Goal: Transaction & Acquisition: Book appointment/travel/reservation

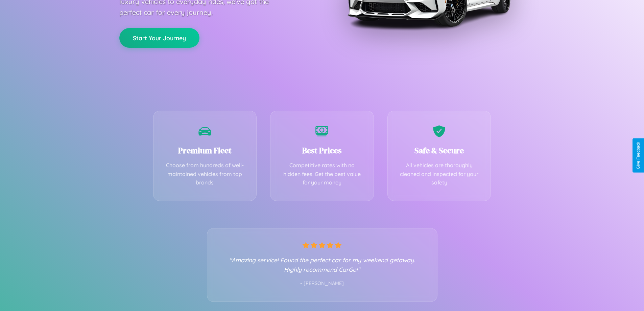
scroll to position [133, 0]
click at [322, 155] on div "Best Prices Competitive rates with no hidden fees. Get the best value for your …" at bounding box center [322, 154] width 104 height 90
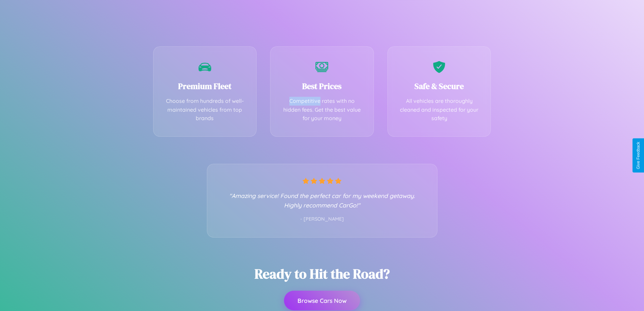
click at [322, 301] on button "Browse Cars Now" at bounding box center [322, 301] width 76 height 20
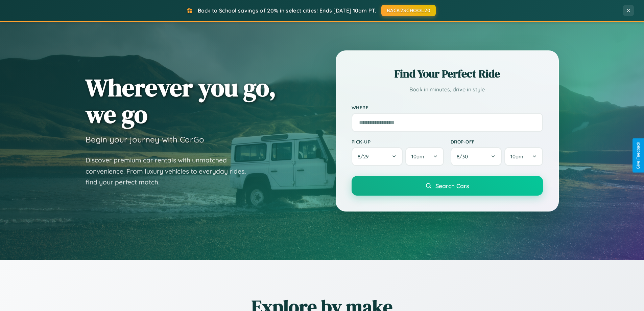
scroll to position [1302, 0]
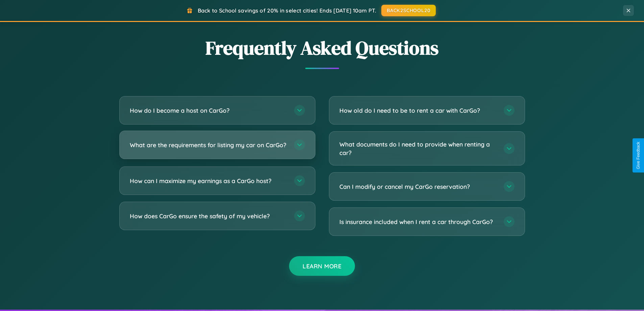
click at [217, 148] on h3 "What are the requirements for listing my car on CarGo?" at bounding box center [209, 145] width 158 height 8
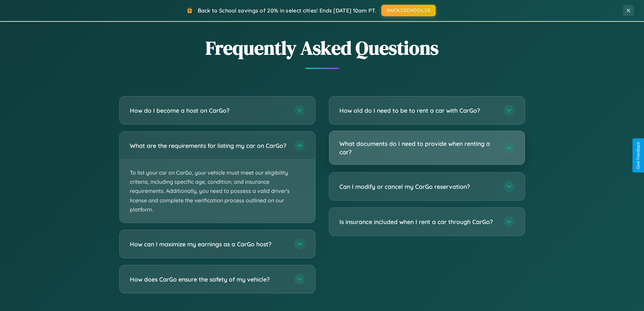
click at [427, 148] on h3 "What documents do I need to provide when renting a car?" at bounding box center [419, 147] width 158 height 17
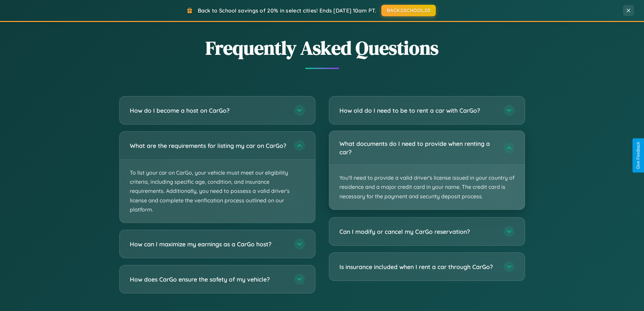
click at [427, 170] on p "You'll need to provide a valid driver's license issued in your country of resid…" at bounding box center [427, 187] width 196 height 45
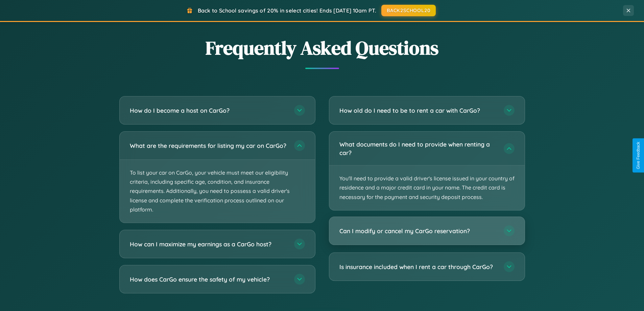
click at [427, 231] on h3 "Can I modify or cancel my CarGo reservation?" at bounding box center [419, 231] width 158 height 8
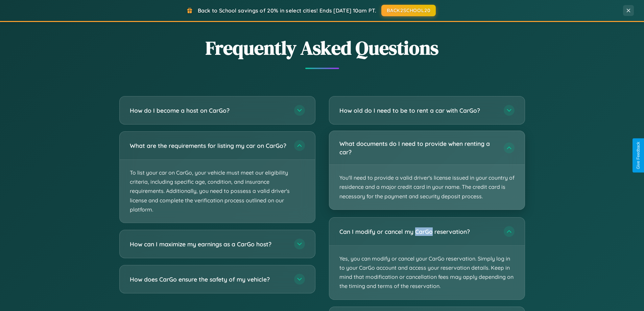
click at [427, 170] on p "You'll need to provide a valid driver's license issued in your country of resid…" at bounding box center [427, 187] width 196 height 45
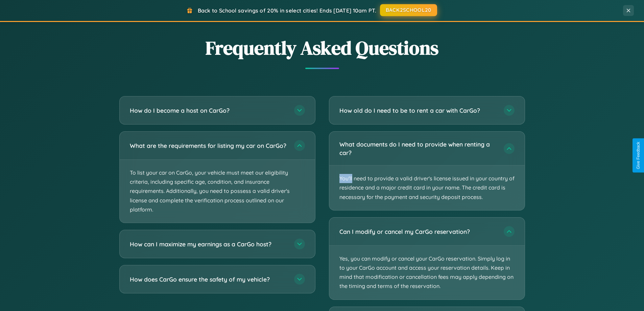
click at [408, 10] on button "BACK2SCHOOL20" at bounding box center [408, 10] width 57 height 12
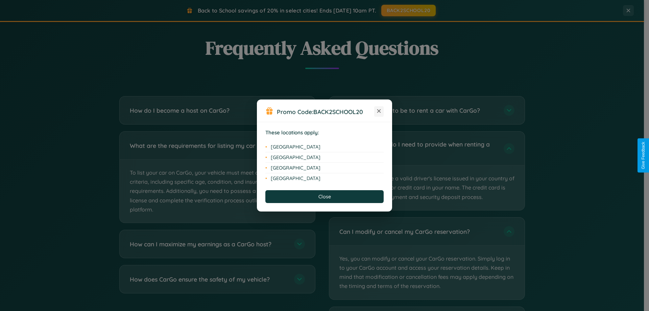
click at [379, 111] on icon at bounding box center [379, 111] width 4 height 4
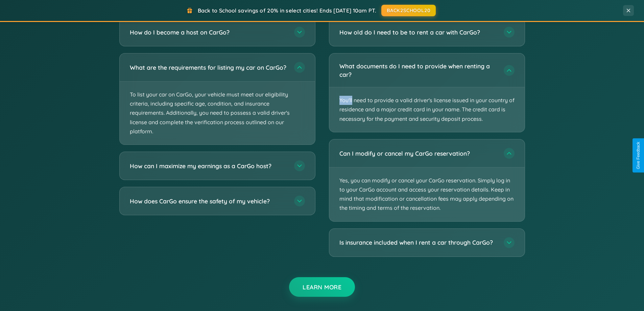
scroll to position [1204, 0]
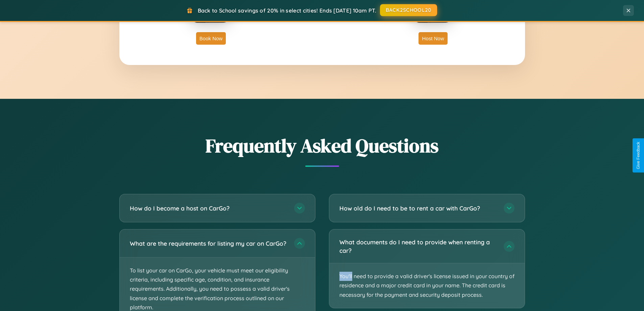
click at [408, 10] on button "BACK2SCHOOL20" at bounding box center [408, 10] width 57 height 12
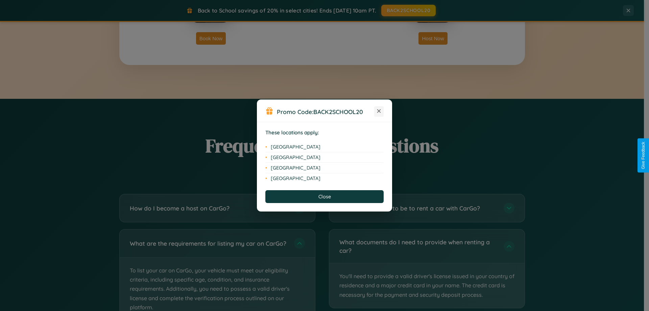
click at [379, 111] on icon at bounding box center [379, 111] width 4 height 4
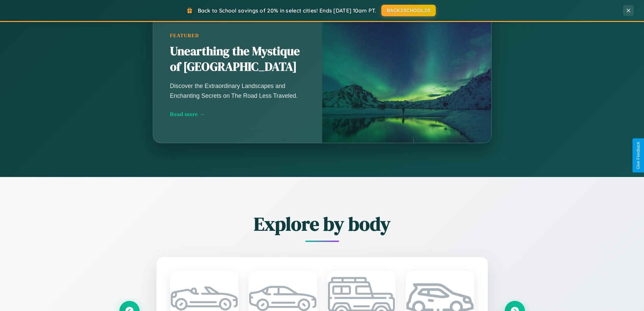
scroll to position [292, 0]
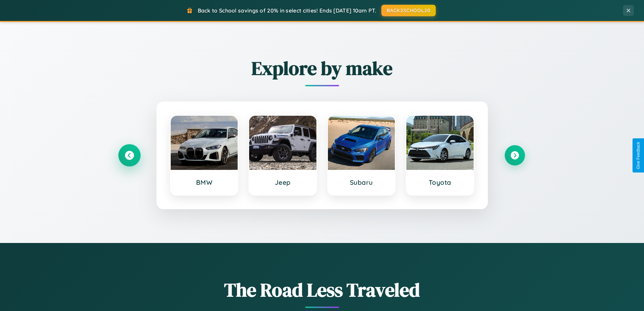
click at [129, 155] on icon at bounding box center [129, 155] width 9 height 9
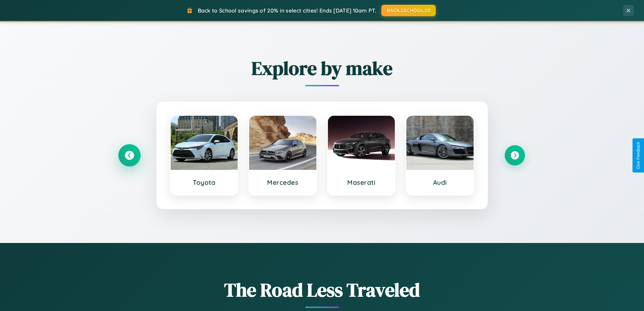
click at [129, 155] on icon at bounding box center [129, 155] width 9 height 9
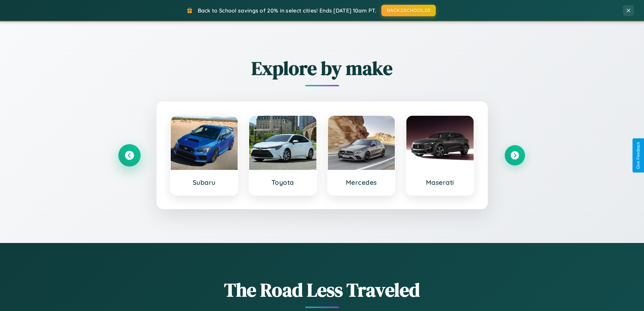
click at [129, 155] on icon at bounding box center [129, 155] width 9 height 9
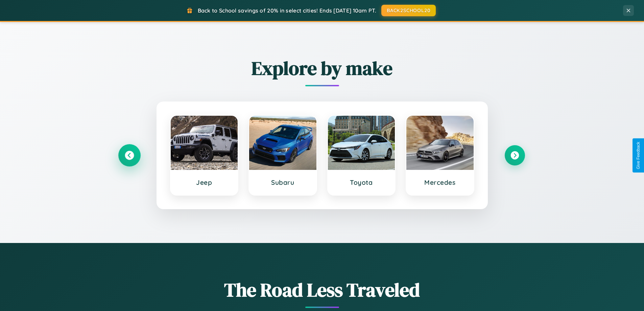
click at [129, 155] on icon at bounding box center [129, 155] width 9 height 9
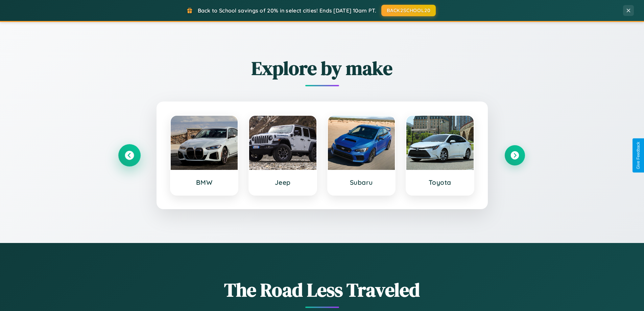
scroll to position [20, 0]
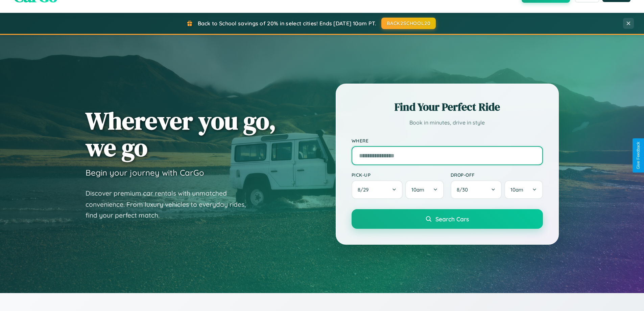
click at [447, 155] on input "text" at bounding box center [447, 155] width 191 height 19
type input "**********"
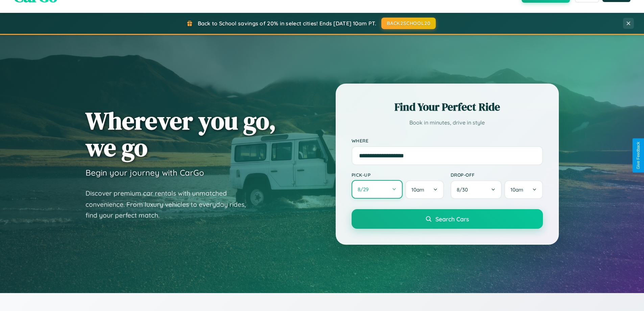
click at [377, 190] on button "8 / 29" at bounding box center [377, 189] width 51 height 19
select select "*"
select select "****"
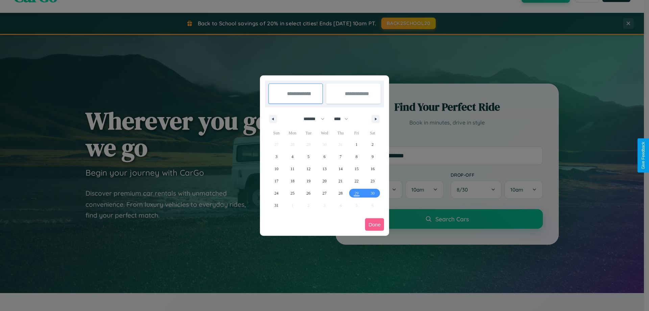
click at [311, 119] on select "******* ******** ***** ***** *** **** **** ****** ********* ******* ******** **…" at bounding box center [313, 118] width 29 height 11
select select "*"
click at [344, 119] on select "**** **** **** **** **** **** **** **** **** **** **** **** **** **** **** ****…" at bounding box center [341, 118] width 20 height 11
select select "****"
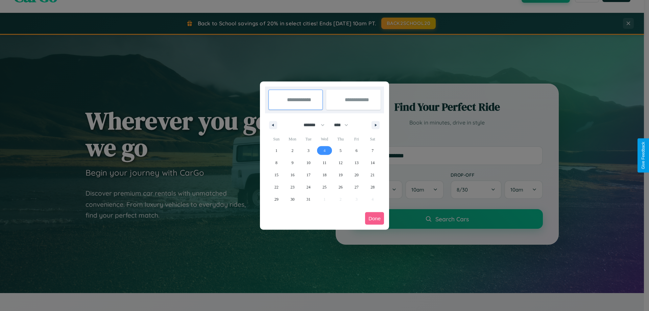
click at [324, 150] on span "4" at bounding box center [325, 150] width 2 height 12
type input "**********"
click at [373, 162] on span "14" at bounding box center [373, 163] width 4 height 12
type input "**********"
click at [375, 218] on button "Done" at bounding box center [374, 218] width 19 height 13
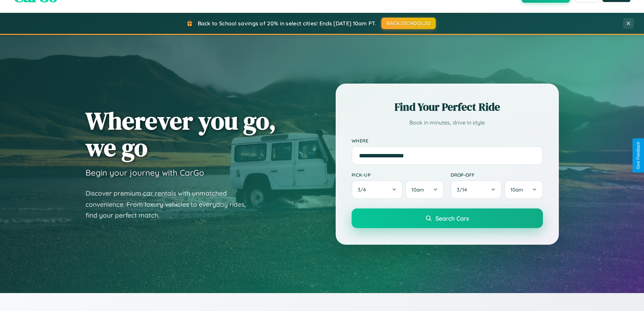
click at [447, 218] on span "Search Cars" at bounding box center [452, 217] width 33 height 7
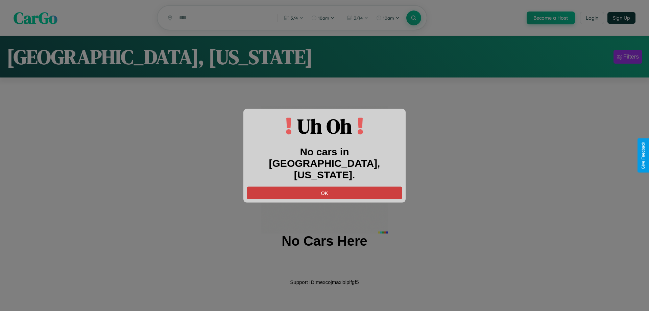
click at [325, 186] on button "OK" at bounding box center [325, 192] width 156 height 13
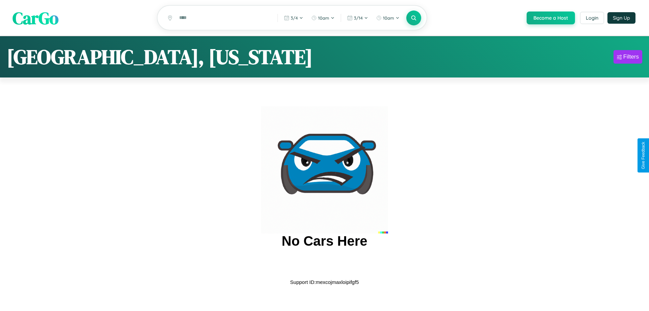
click at [36, 18] on span "CarGo" at bounding box center [36, 17] width 46 height 23
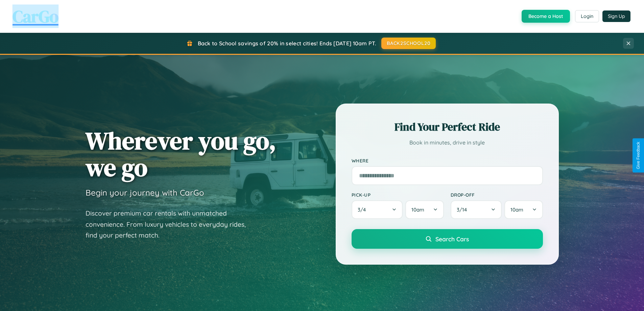
scroll to position [465, 0]
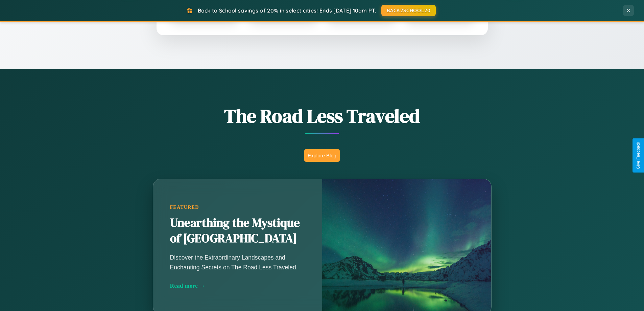
click at [322, 155] on button "Explore Blog" at bounding box center [322, 155] width 36 height 13
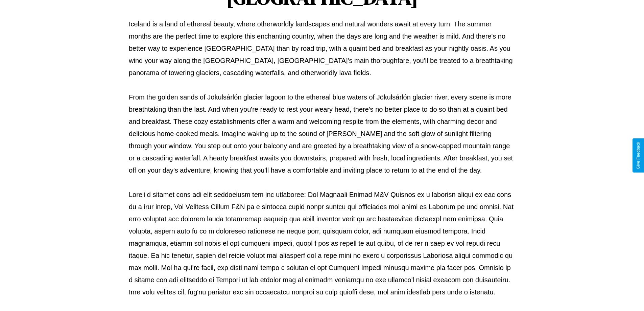
scroll to position [219, 0]
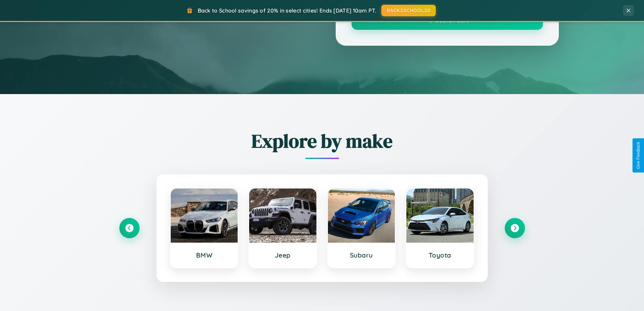
scroll to position [465, 0]
